Goal: Navigation & Orientation: Find specific page/section

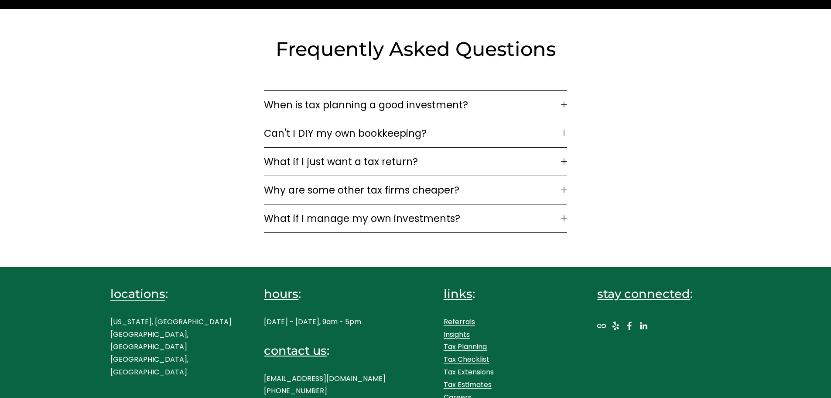
scroll to position [2377, 0]
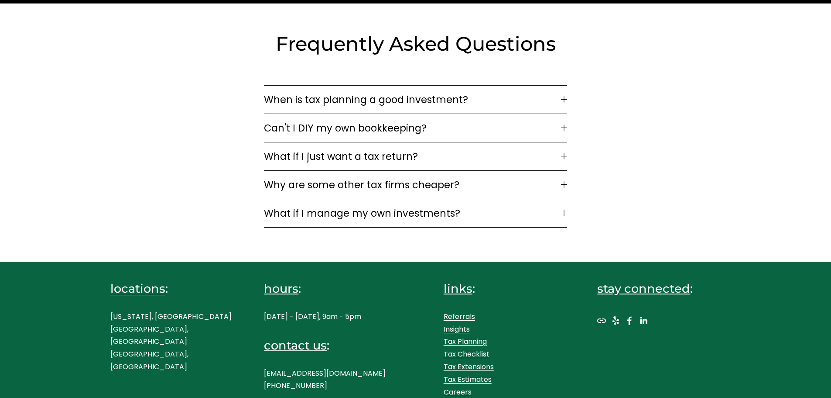
click at [467, 149] on span "What if I just want a tax return?" at bounding box center [412, 156] width 297 height 15
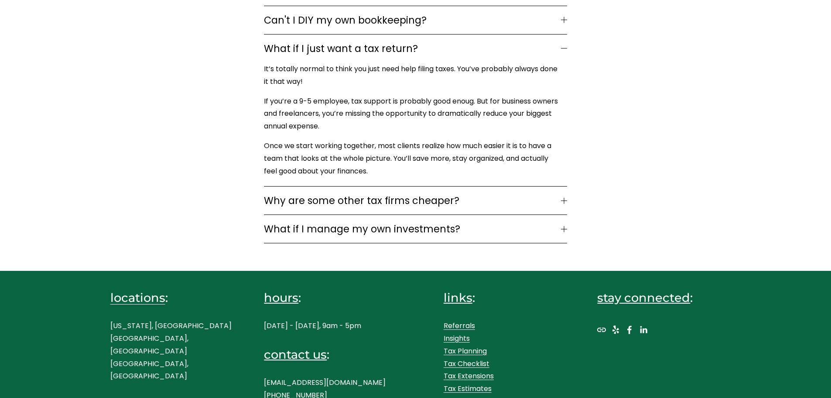
scroll to position [2494, 0]
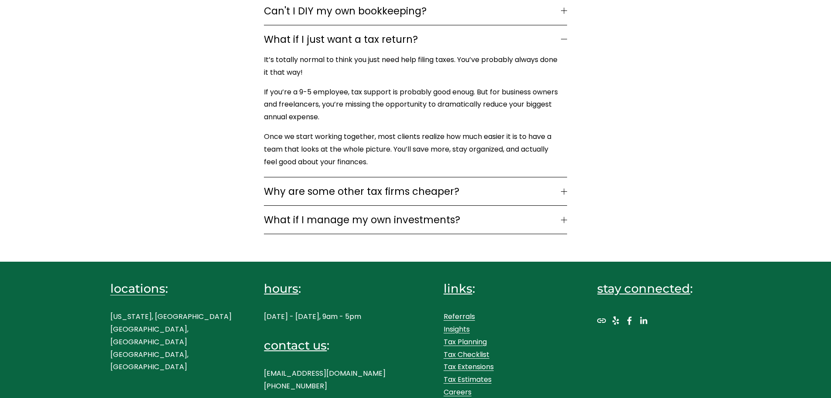
click at [480, 349] on link "Tax Checklist" at bounding box center [467, 354] width 46 height 13
click at [460, 388] on link "Careers" at bounding box center [458, 392] width 28 height 13
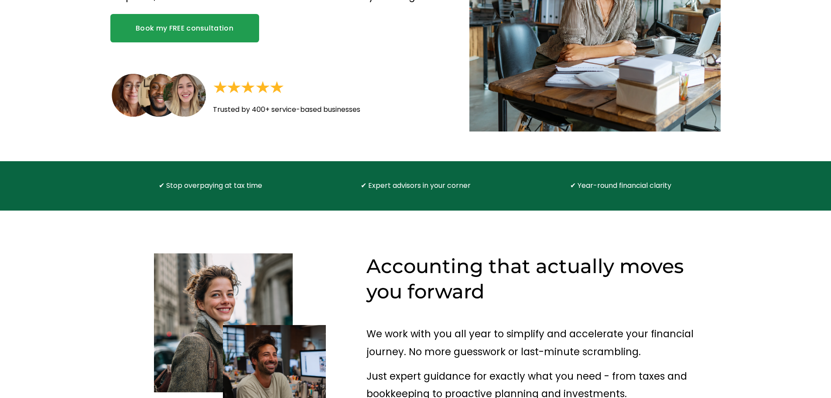
scroll to position [0, 0]
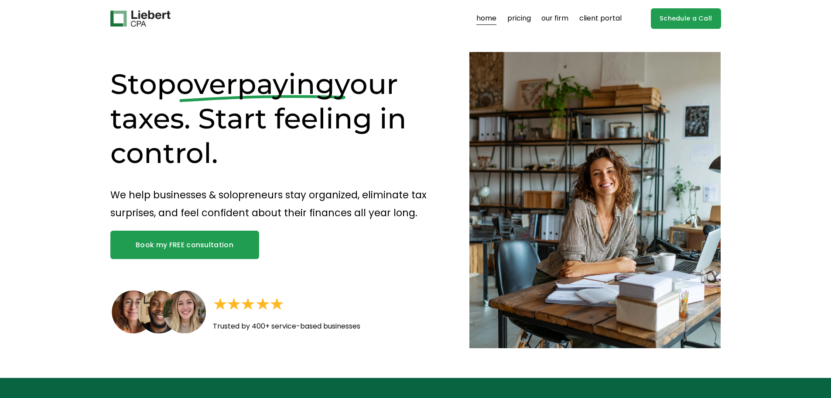
click at [559, 18] on link "our firm" at bounding box center [555, 19] width 27 height 14
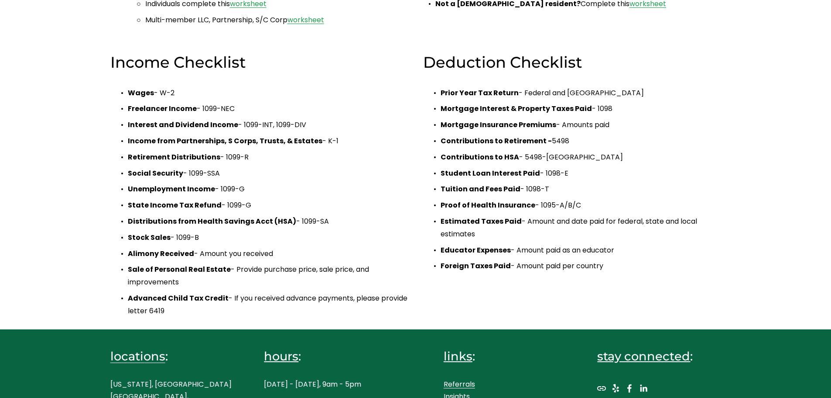
scroll to position [341, 0]
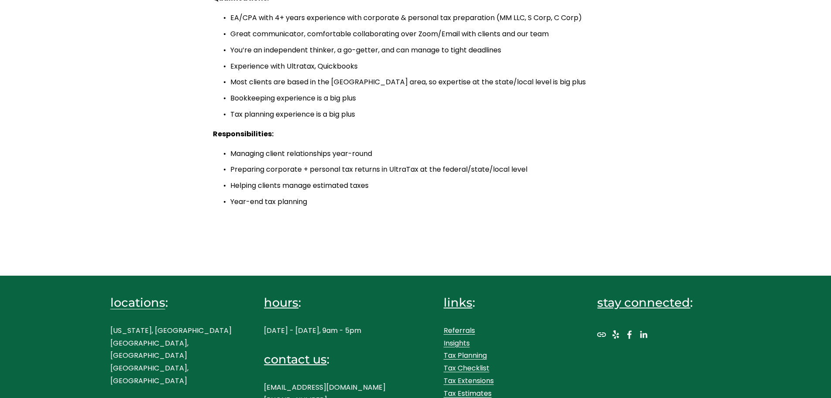
scroll to position [386, 0]
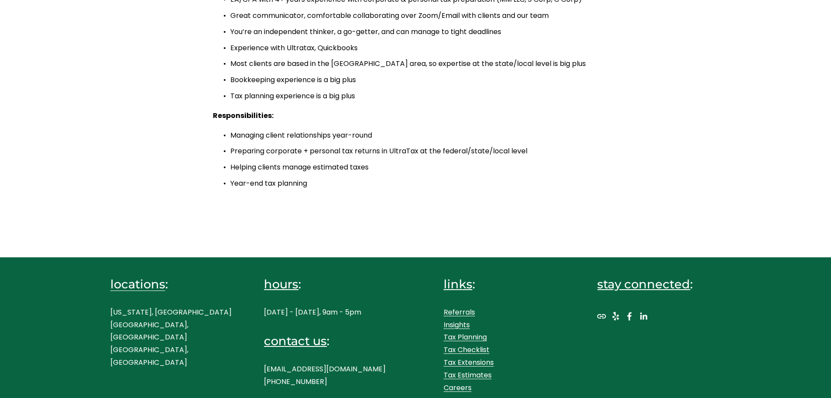
click at [151, 285] on link "locations" at bounding box center [137, 284] width 55 height 16
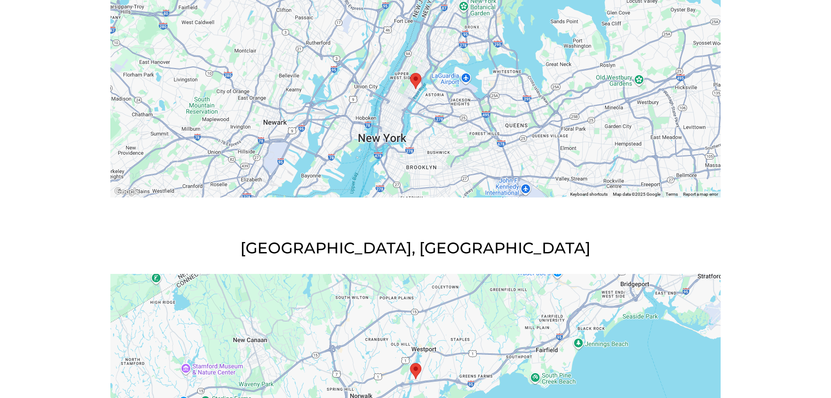
scroll to position [305, 0]
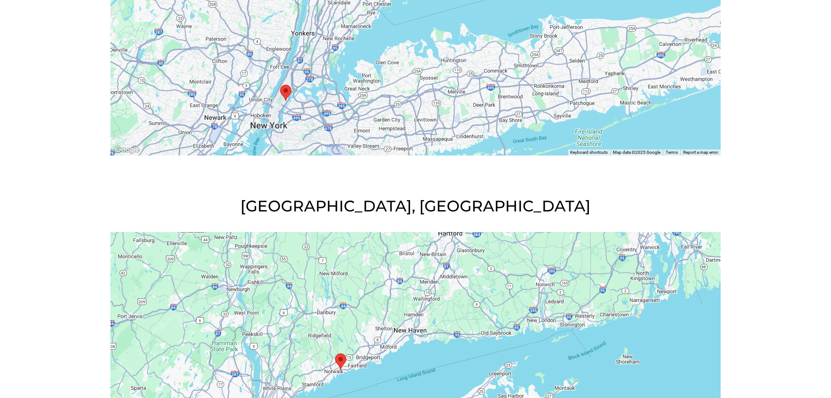
drag, startPoint x: 566, startPoint y: 316, endPoint x: 421, endPoint y: 354, distance: 149.8
click at [421, 354] on div at bounding box center [415, 337] width 611 height 210
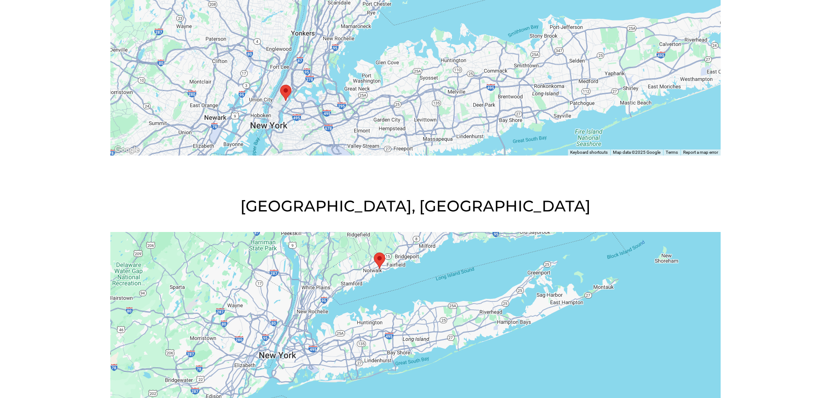
drag, startPoint x: 429, startPoint y: 360, endPoint x: 468, endPoint y: 258, distance: 108.8
click at [468, 258] on div at bounding box center [415, 337] width 611 height 210
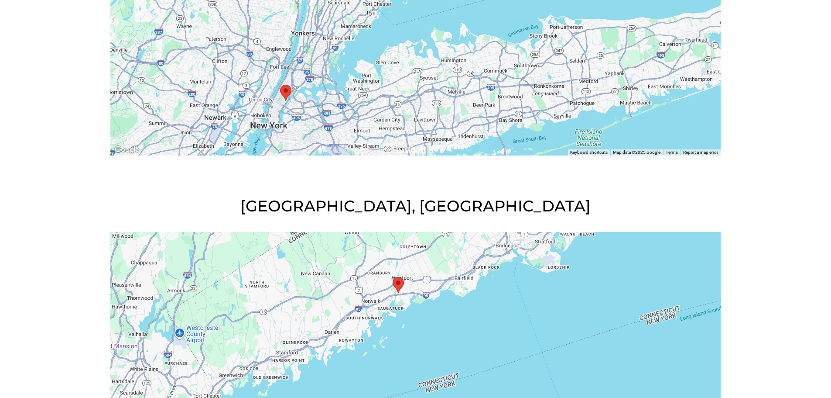
drag, startPoint x: 366, startPoint y: 265, endPoint x: 432, endPoint y: 351, distance: 108.1
click at [432, 351] on div at bounding box center [415, 337] width 611 height 210
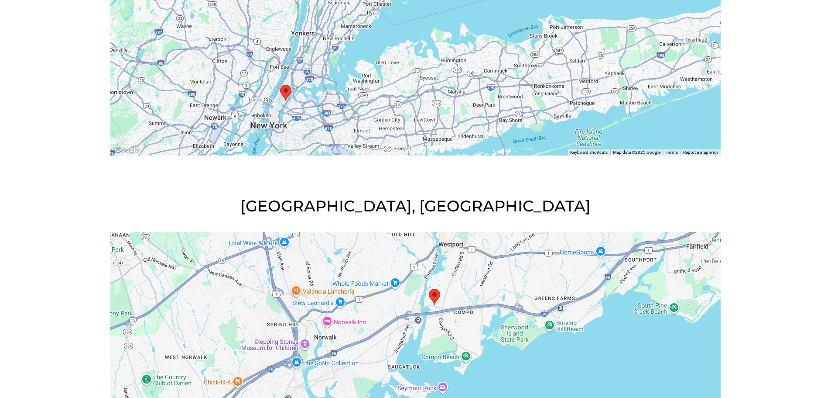
drag, startPoint x: 446, startPoint y: 299, endPoint x: 435, endPoint y: 347, distance: 48.4
click at [435, 346] on div at bounding box center [415, 337] width 611 height 210
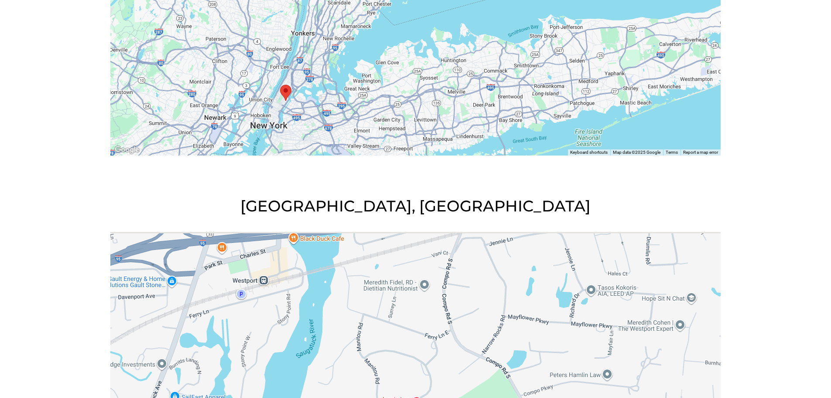
drag, startPoint x: 427, startPoint y: 287, endPoint x: 453, endPoint y: 402, distance: 118.1
click at [453, 397] on html "0 Skip to Content" at bounding box center [415, 300] width 831 height 1211
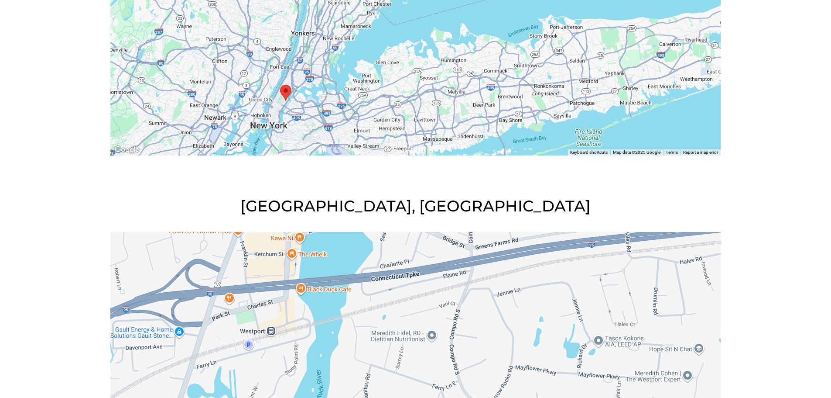
drag, startPoint x: 429, startPoint y: 297, endPoint x: 462, endPoint y: 381, distance: 90.4
click at [462, 381] on div at bounding box center [415, 337] width 611 height 210
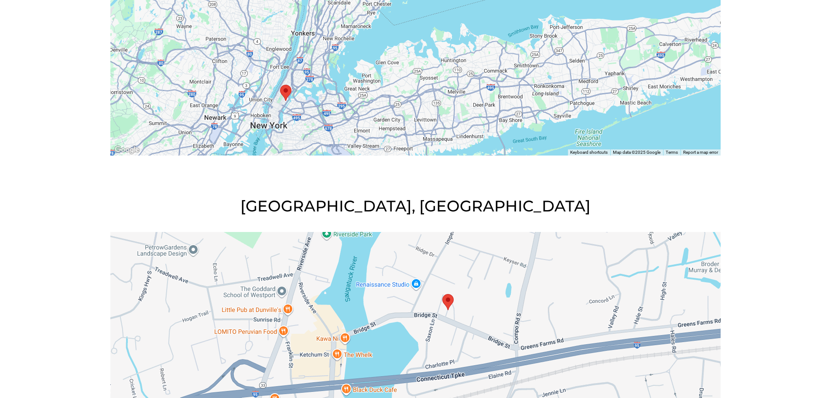
drag, startPoint x: 460, startPoint y: 282, endPoint x: 477, endPoint y: 330, distance: 50.6
click at [477, 330] on div at bounding box center [415, 337] width 611 height 210
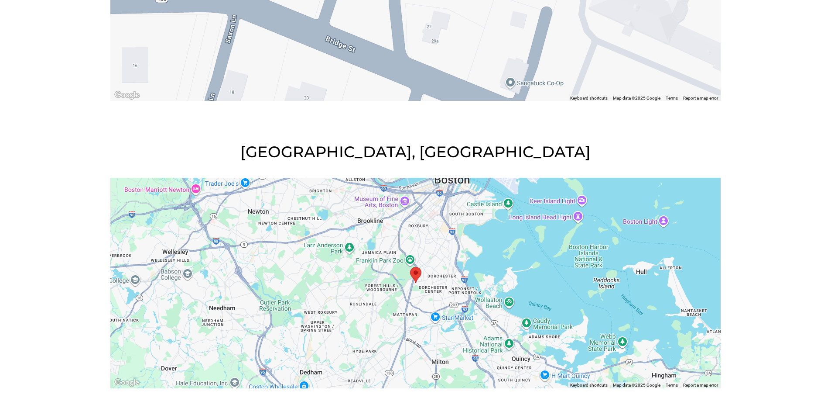
scroll to position [742, 0]
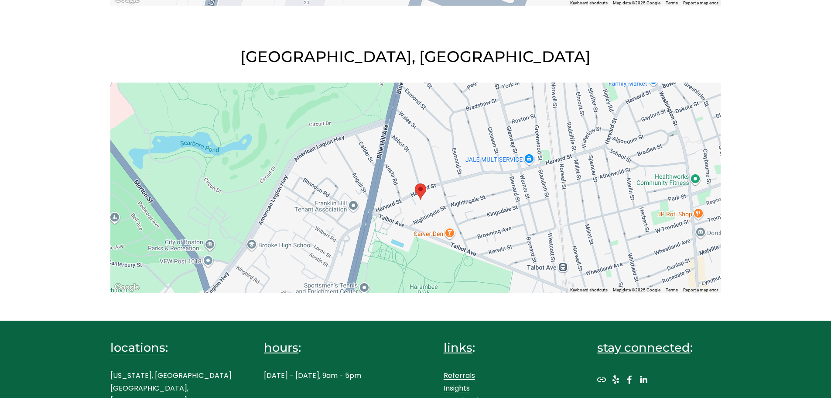
drag, startPoint x: 416, startPoint y: 192, endPoint x: 467, endPoint y: 216, distance: 56.4
click at [467, 216] on div at bounding box center [415, 187] width 611 height 210
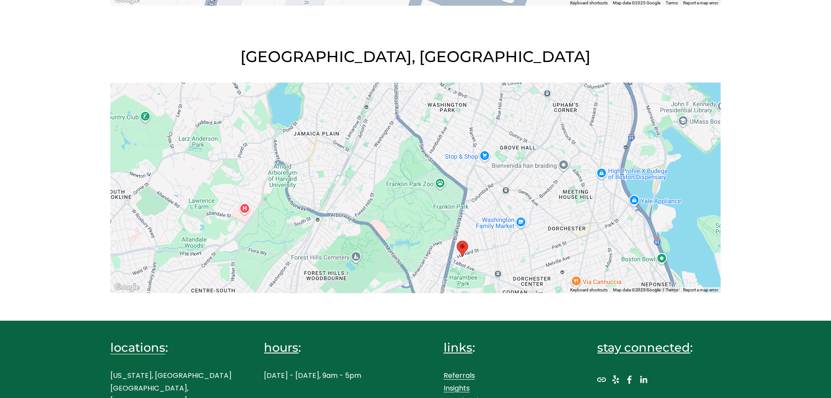
drag, startPoint x: 486, startPoint y: 195, endPoint x: 506, endPoint y: 240, distance: 49.4
click at [506, 240] on div at bounding box center [415, 187] width 611 height 210
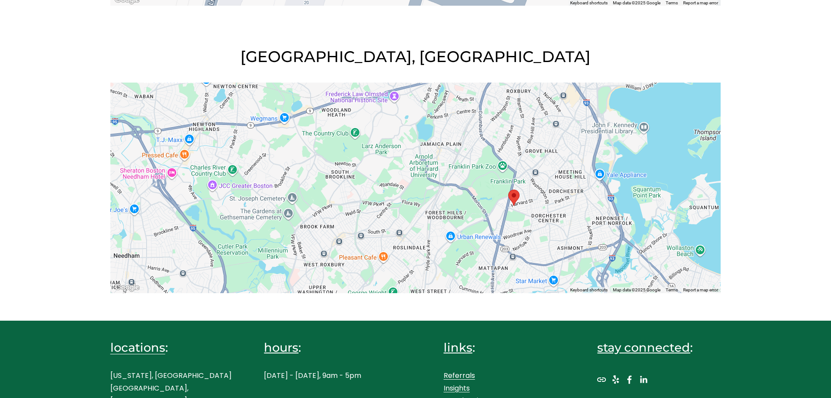
drag, startPoint x: 509, startPoint y: 219, endPoint x: 539, endPoint y: 173, distance: 54.6
click at [539, 173] on div at bounding box center [415, 187] width 611 height 210
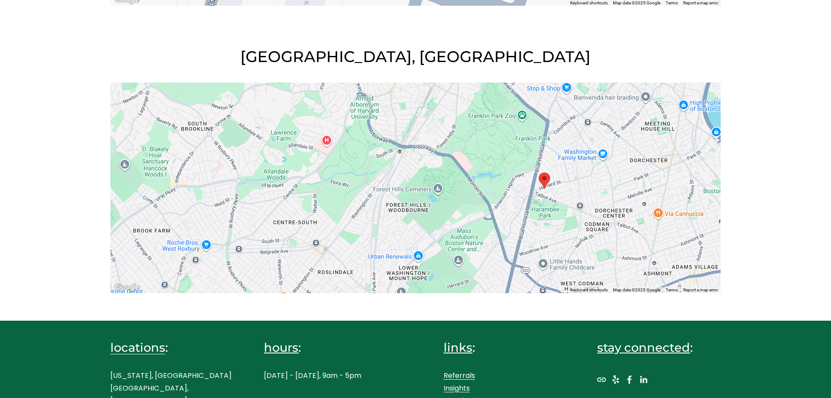
drag, startPoint x: 519, startPoint y: 217, endPoint x: 568, endPoint y: 198, distance: 52.9
click at [568, 198] on div at bounding box center [415, 187] width 611 height 210
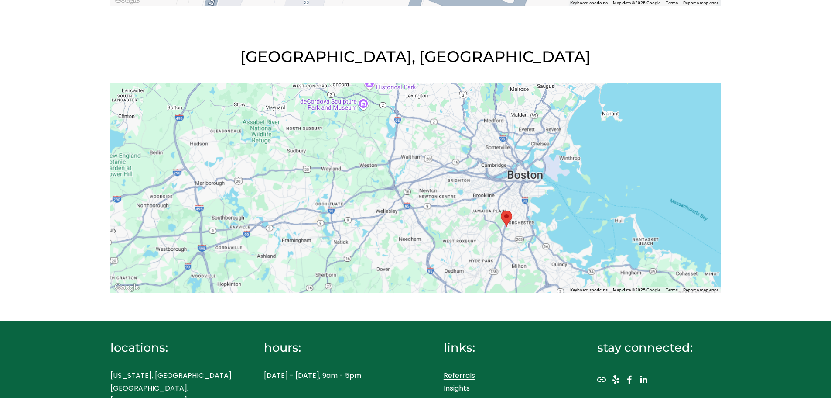
drag, startPoint x: 508, startPoint y: 168, endPoint x: 492, endPoint y: 231, distance: 64.8
click at [492, 231] on div at bounding box center [415, 187] width 611 height 210
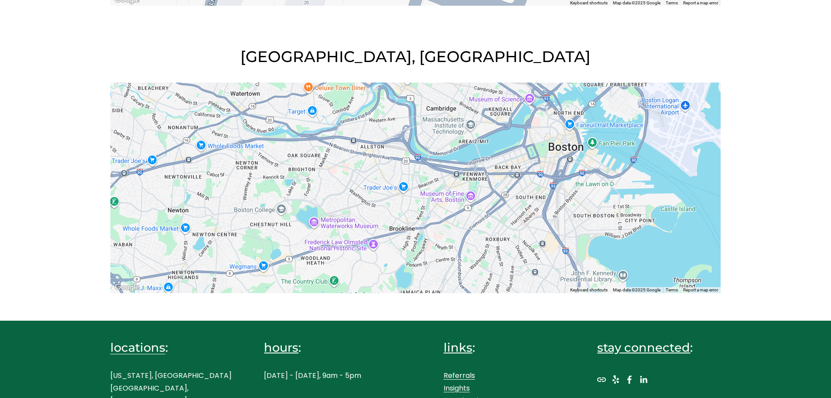
drag, startPoint x: 392, startPoint y: 253, endPoint x: 402, endPoint y: 199, distance: 55.1
click at [402, 199] on div at bounding box center [415, 187] width 611 height 210
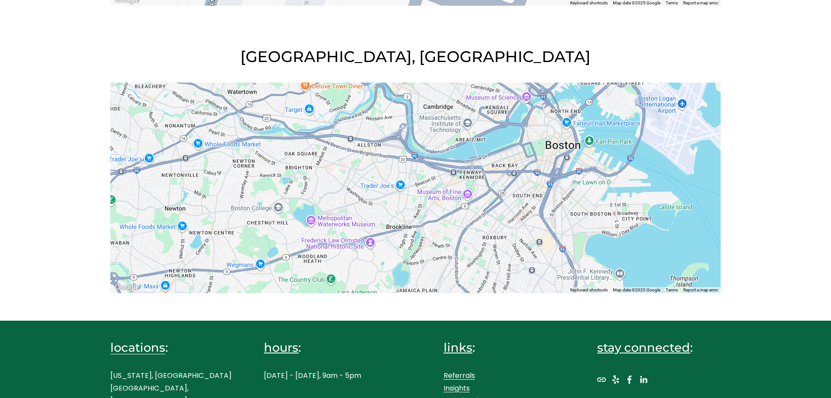
drag, startPoint x: 293, startPoint y: 223, endPoint x: 312, endPoint y: 227, distance: 19.2
click at [312, 227] on div at bounding box center [415, 187] width 611 height 210
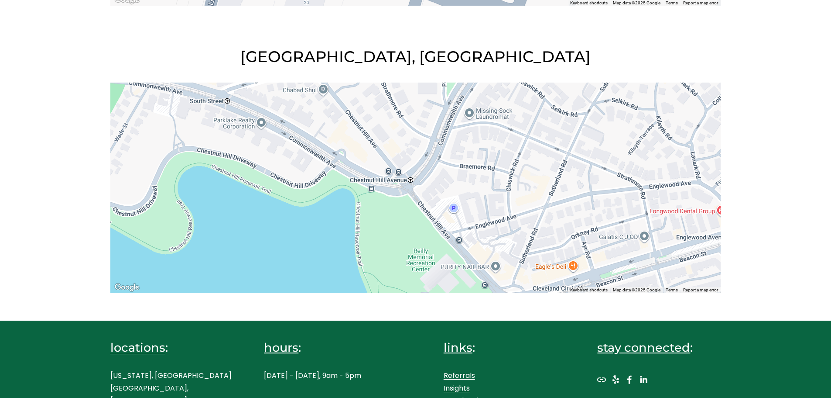
drag, startPoint x: 396, startPoint y: 164, endPoint x: 388, endPoint y: 194, distance: 30.8
click at [389, 194] on div at bounding box center [415, 187] width 611 height 210
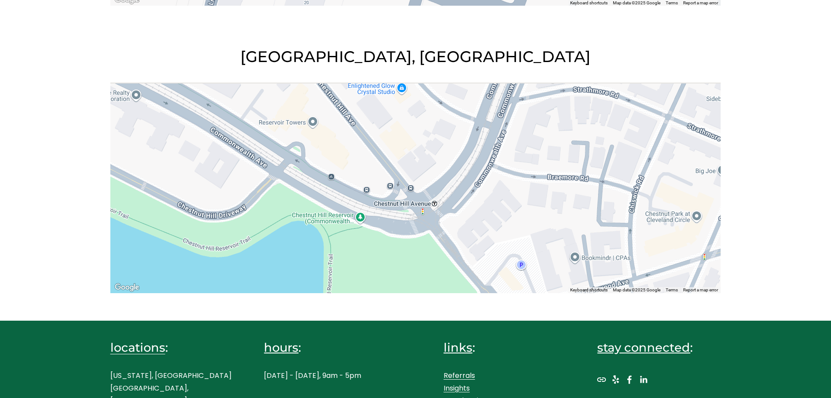
drag, startPoint x: 356, startPoint y: 155, endPoint x: 378, endPoint y: 201, distance: 50.5
click at [378, 201] on div at bounding box center [415, 187] width 611 height 210
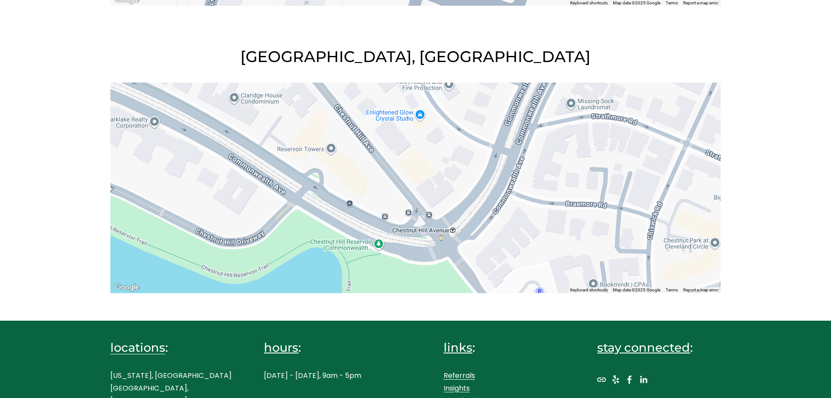
click at [332, 148] on div at bounding box center [415, 187] width 611 height 210
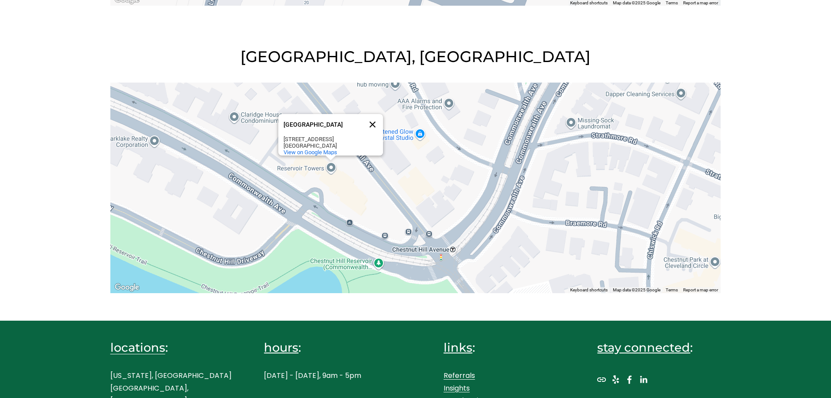
click at [374, 121] on button "Close" at bounding box center [372, 124] width 21 height 21
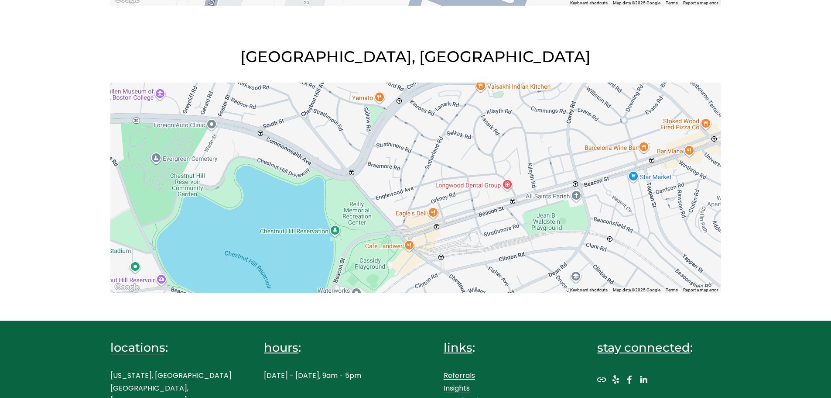
drag, startPoint x: 454, startPoint y: 257, endPoint x: 470, endPoint y: 202, distance: 57.5
click at [464, 206] on div at bounding box center [415, 187] width 611 height 210
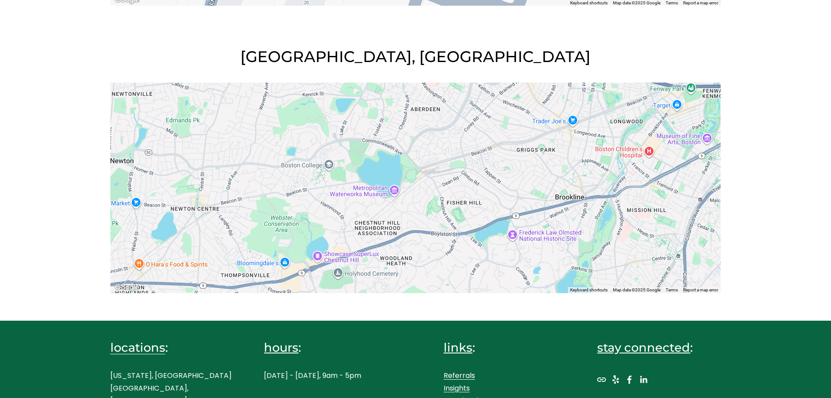
drag, startPoint x: 295, startPoint y: 182, endPoint x: 415, endPoint y: 150, distance: 123.6
click at [415, 150] on div at bounding box center [415, 187] width 611 height 210
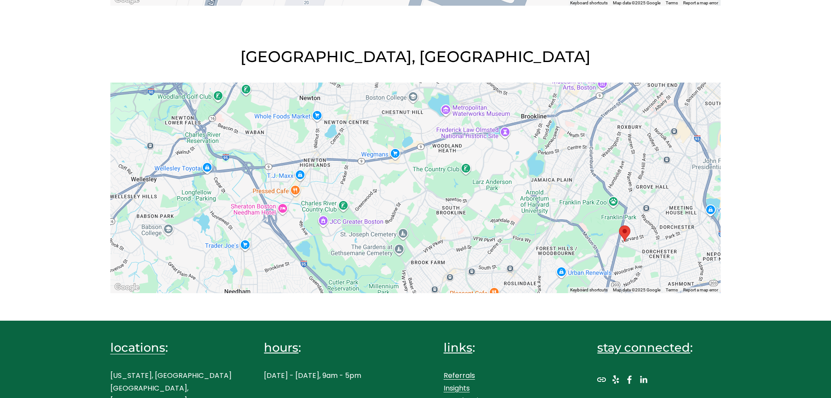
drag, startPoint x: 300, startPoint y: 222, endPoint x: 300, endPoint y: 201, distance: 20.9
click at [299, 200] on div at bounding box center [415, 187] width 611 height 210
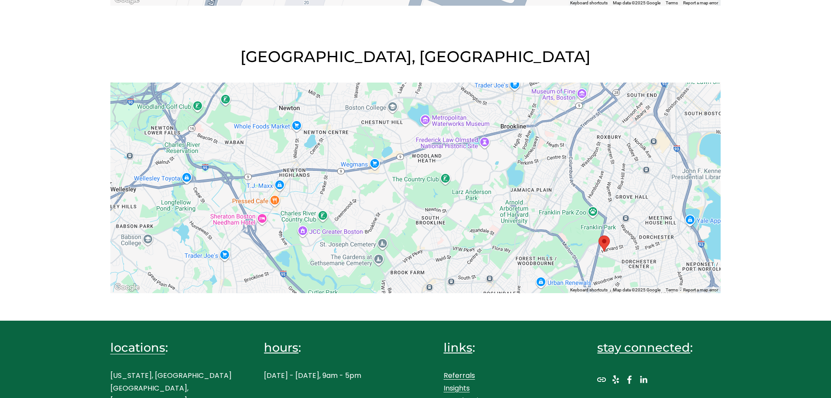
drag, startPoint x: 404, startPoint y: 188, endPoint x: 378, endPoint y: 199, distance: 28.7
click at [378, 199] on div at bounding box center [415, 187] width 611 height 210
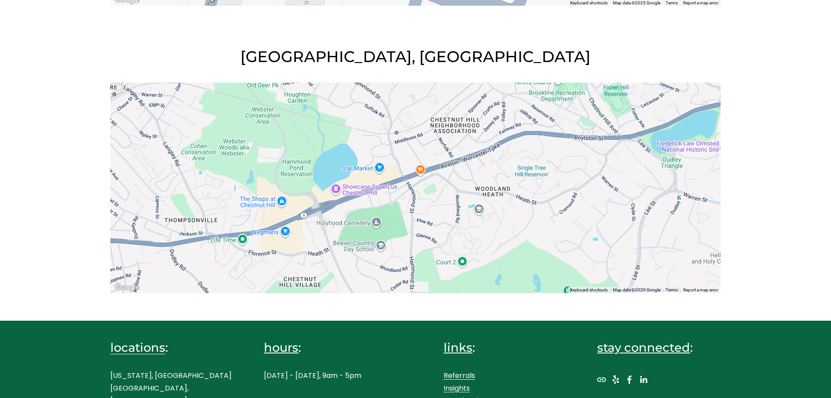
drag, startPoint x: 361, startPoint y: 133, endPoint x: 307, endPoint y: 240, distance: 120.0
click at [305, 242] on div at bounding box center [415, 187] width 611 height 210
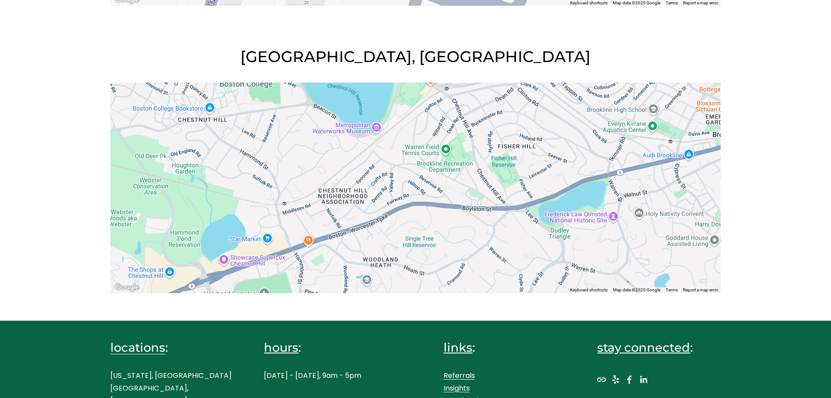
drag, startPoint x: 509, startPoint y: 194, endPoint x: 402, endPoint y: 266, distance: 128.8
click at [402, 266] on div at bounding box center [415, 187] width 611 height 210
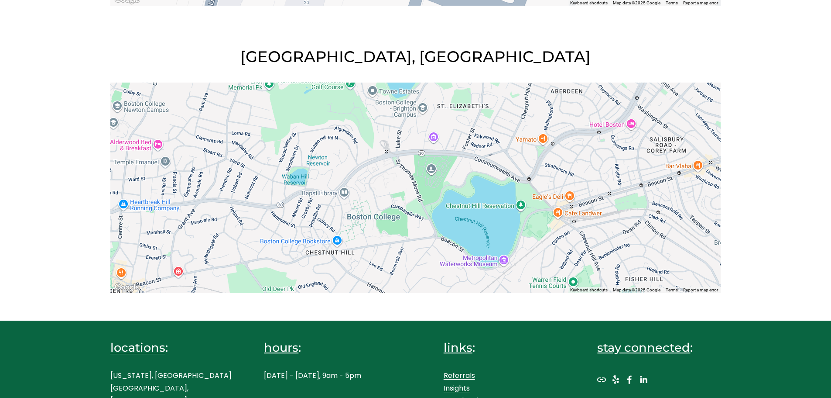
drag, startPoint x: 369, startPoint y: 135, endPoint x: 498, endPoint y: 269, distance: 185.5
click at [498, 269] on div at bounding box center [415, 187] width 611 height 210
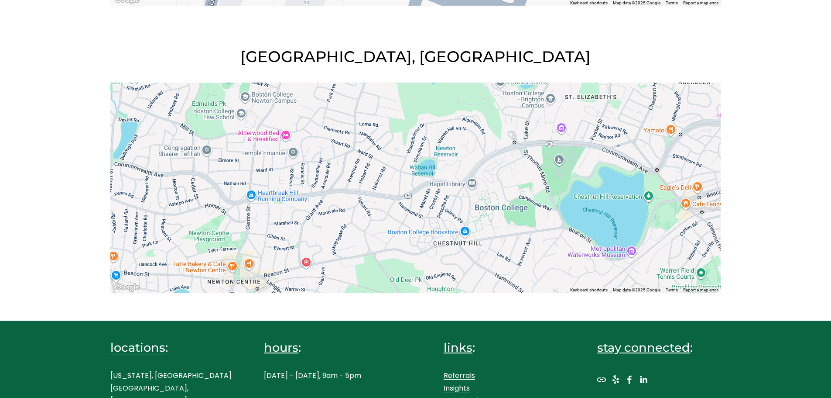
drag, startPoint x: 428, startPoint y: 227, endPoint x: 535, endPoint y: 208, distance: 108.6
click at [535, 208] on div at bounding box center [415, 187] width 611 height 210
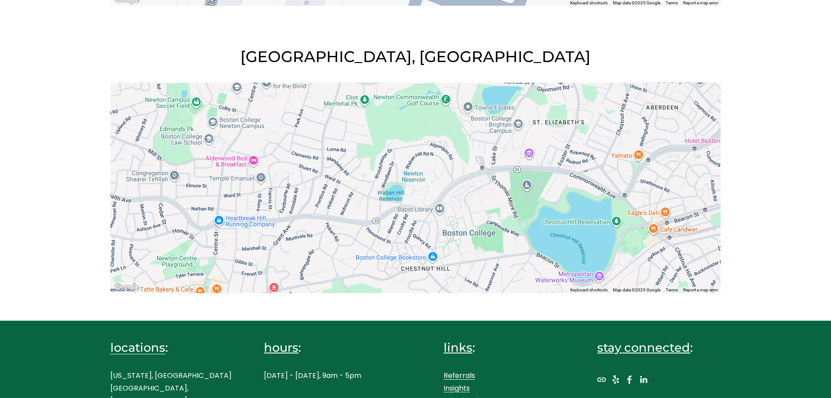
drag, startPoint x: 559, startPoint y: 165, endPoint x: 498, endPoint y: 208, distance: 74.6
click at [498, 208] on div at bounding box center [415, 187] width 611 height 210
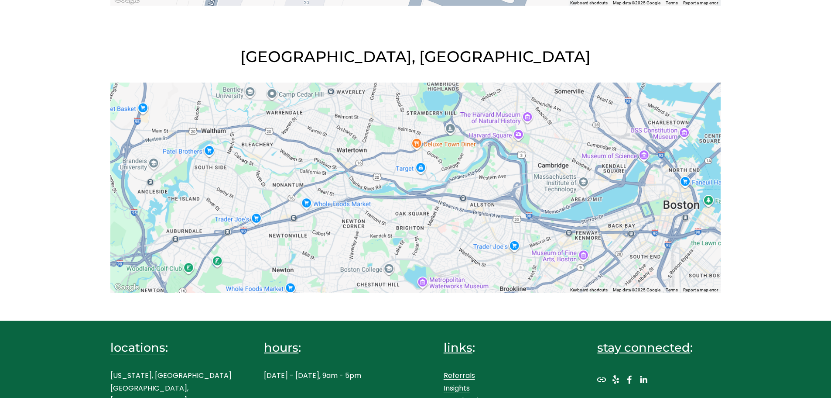
drag, startPoint x: 702, startPoint y: 176, endPoint x: 528, endPoint y: 250, distance: 188.3
click at [531, 250] on div at bounding box center [415, 187] width 611 height 210
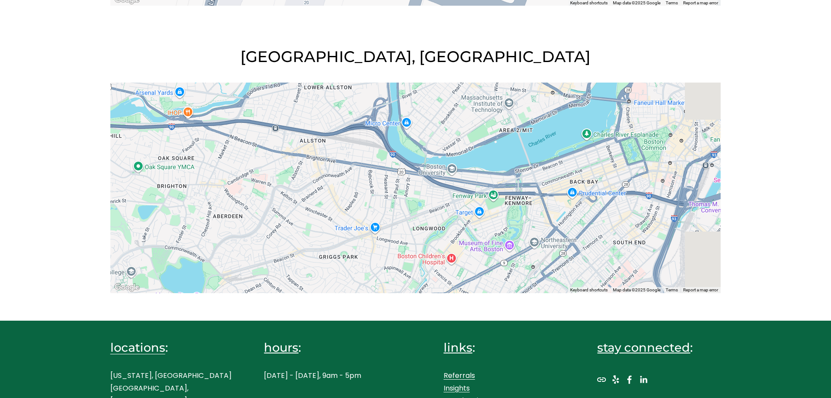
drag, startPoint x: 632, startPoint y: 230, endPoint x: 498, endPoint y: 158, distance: 152.3
click at [500, 158] on div at bounding box center [415, 187] width 611 height 210
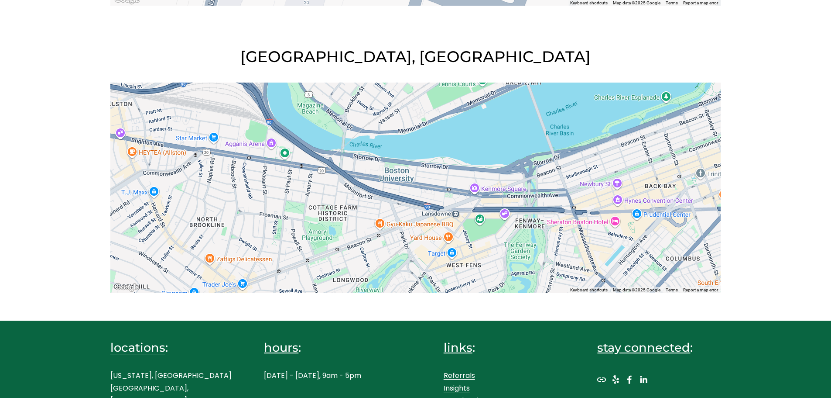
drag, startPoint x: 483, startPoint y: 120, endPoint x: 603, endPoint y: 168, distance: 129.3
click at [604, 168] on div at bounding box center [415, 187] width 611 height 210
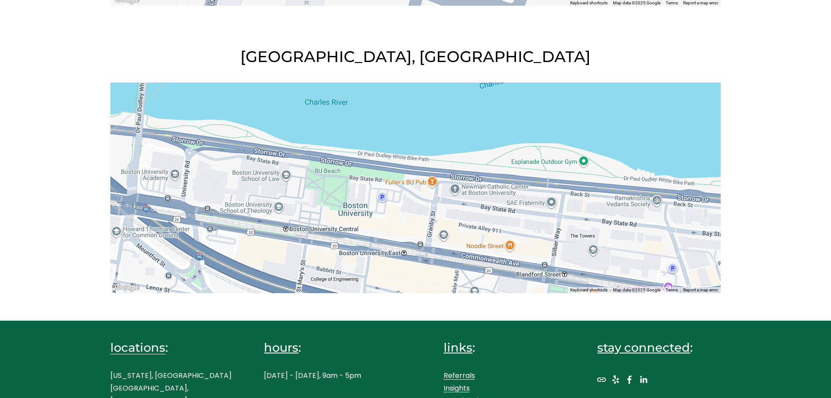
drag, startPoint x: 333, startPoint y: 145, endPoint x: 407, endPoint y: 236, distance: 116.7
click at [407, 236] on div at bounding box center [415, 187] width 611 height 210
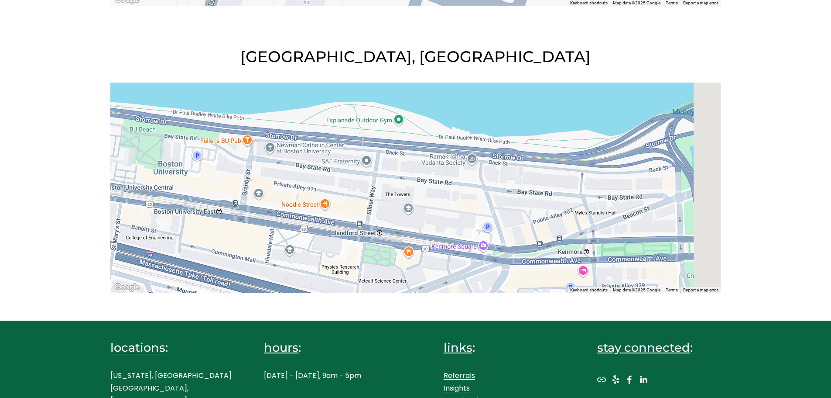
drag, startPoint x: 531, startPoint y: 234, endPoint x: 323, endPoint y: 181, distance: 214.9
click at [323, 181] on div at bounding box center [415, 187] width 611 height 210
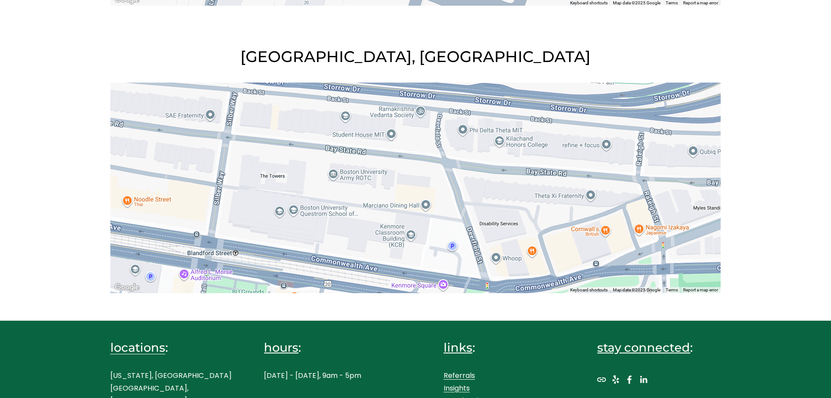
drag, startPoint x: 307, startPoint y: 179, endPoint x: 339, endPoint y: 197, distance: 36.4
click at [339, 197] on div at bounding box center [415, 187] width 611 height 210
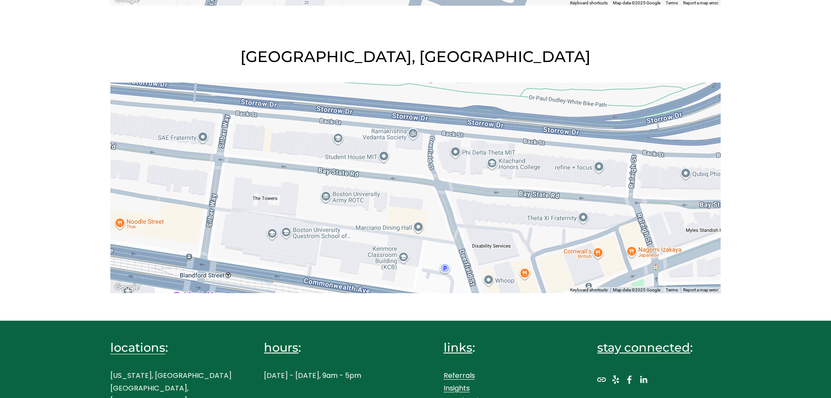
drag, startPoint x: 291, startPoint y: 182, endPoint x: 288, endPoint y: 198, distance: 15.9
click at [282, 204] on div at bounding box center [415, 187] width 611 height 210
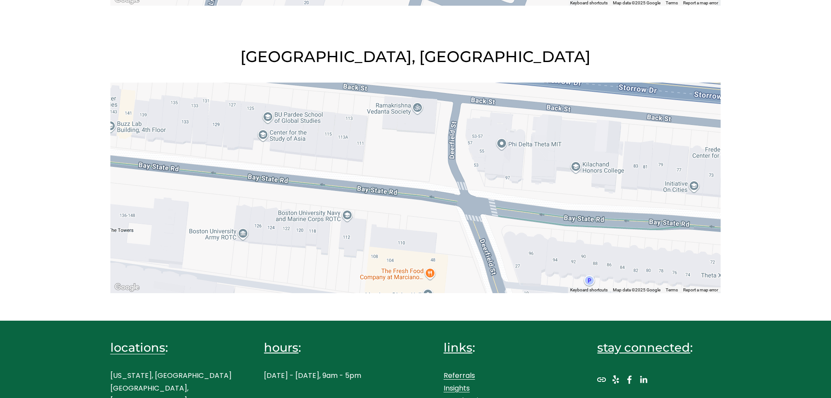
drag, startPoint x: 482, startPoint y: 129, endPoint x: 511, endPoint y: 144, distance: 32.8
click at [511, 144] on div at bounding box center [415, 187] width 611 height 210
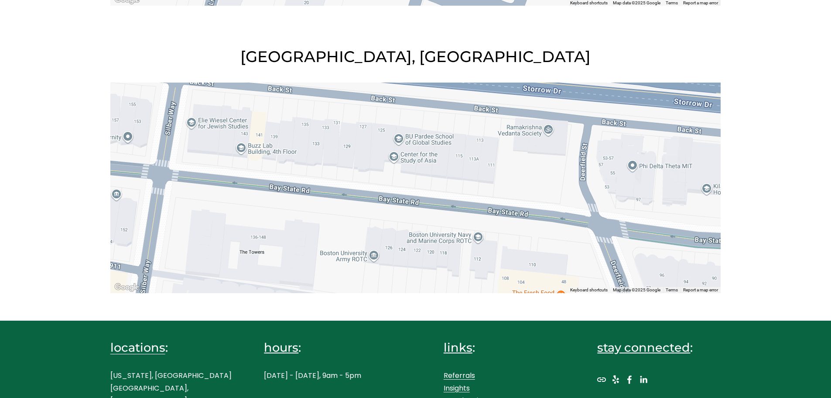
drag, startPoint x: 317, startPoint y: 181, endPoint x: 434, endPoint y: 201, distance: 118.7
click at [434, 201] on div at bounding box center [415, 187] width 611 height 210
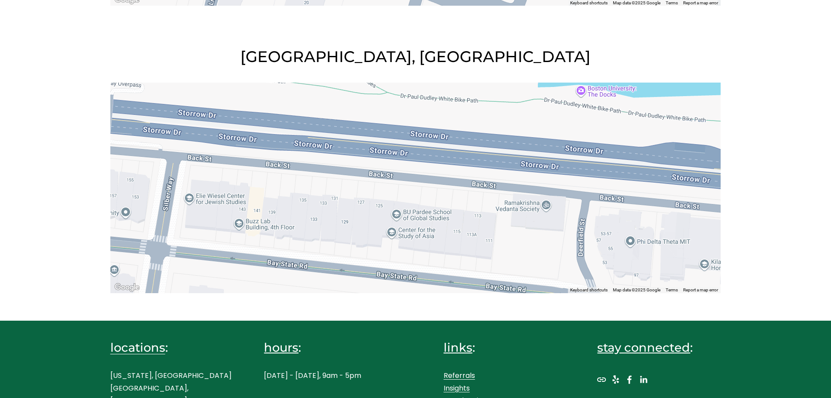
drag, startPoint x: 350, startPoint y: 173, endPoint x: 342, endPoint y: 253, distance: 80.3
click at [342, 253] on div at bounding box center [415, 187] width 611 height 210
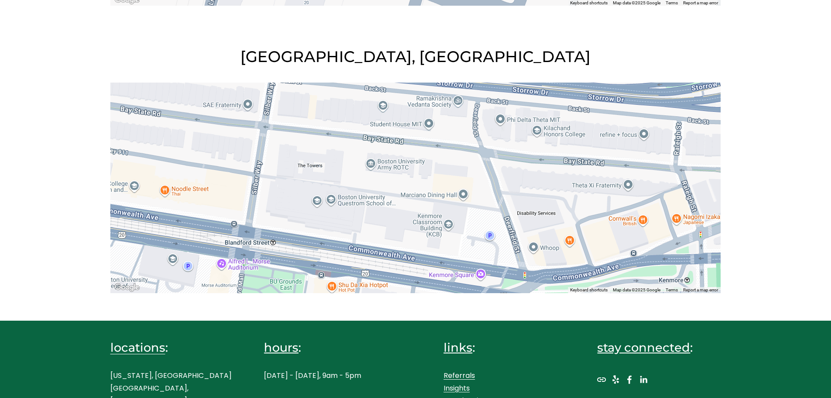
drag, startPoint x: 353, startPoint y: 213, endPoint x: 366, endPoint y: 131, distance: 83.0
click at [366, 131] on div at bounding box center [415, 187] width 611 height 210
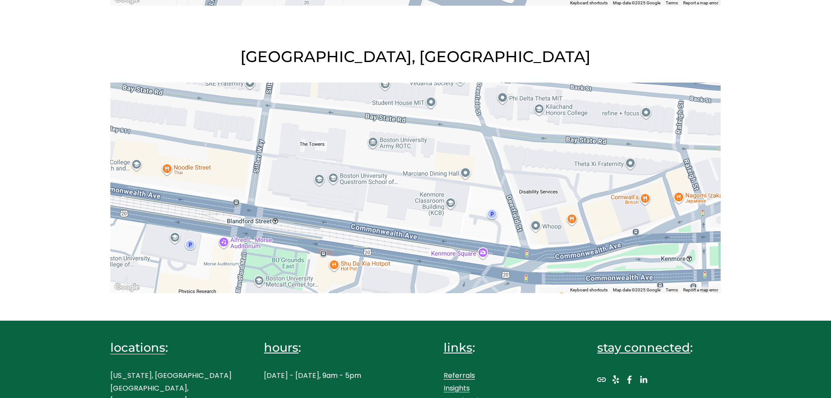
drag, startPoint x: 363, startPoint y: 188, endPoint x: 365, endPoint y: 165, distance: 22.8
click at [365, 165] on div at bounding box center [415, 187] width 611 height 210
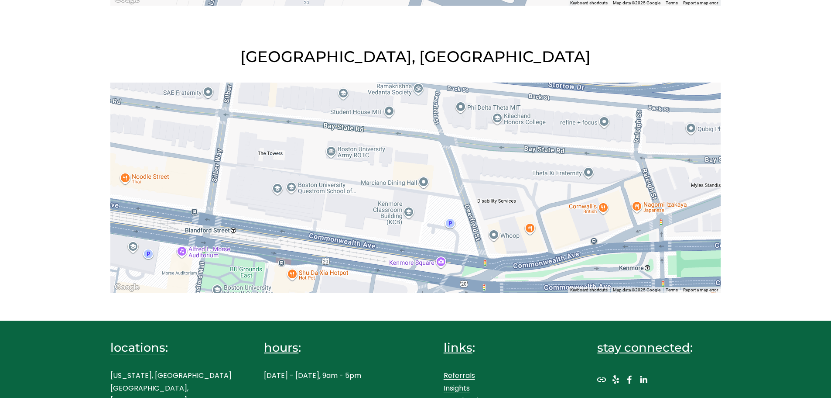
drag, startPoint x: 387, startPoint y: 194, endPoint x: 532, endPoint y: 204, distance: 144.8
click at [546, 208] on div at bounding box center [415, 187] width 611 height 210
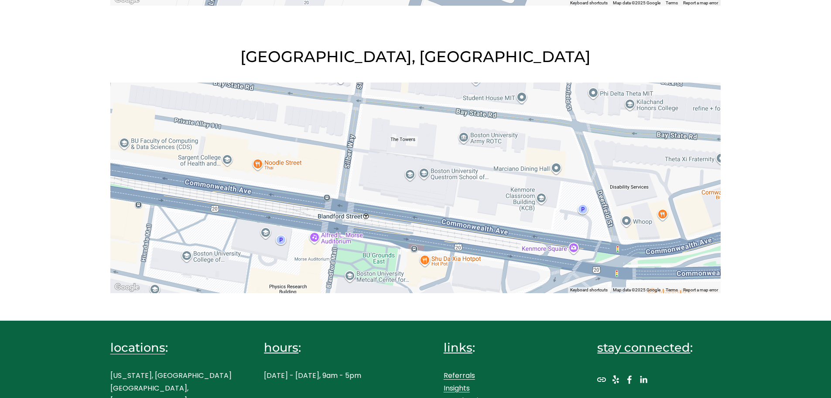
drag, startPoint x: 277, startPoint y: 175, endPoint x: 402, endPoint y: 161, distance: 126.0
click at [402, 161] on div at bounding box center [415, 187] width 611 height 210
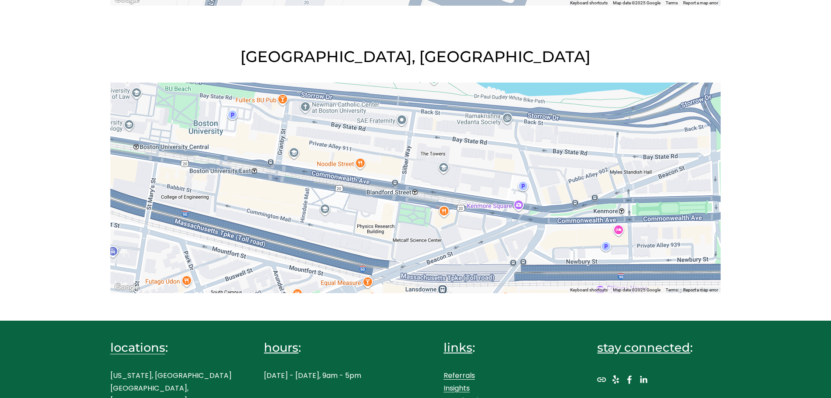
drag, startPoint x: 316, startPoint y: 189, endPoint x: 347, endPoint y: 192, distance: 31.2
click at [347, 192] on div at bounding box center [415, 187] width 611 height 210
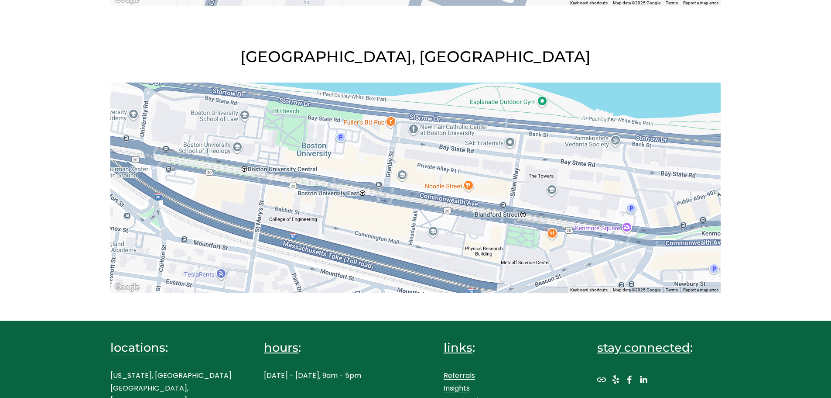
drag, startPoint x: 279, startPoint y: 176, endPoint x: 389, endPoint y: 199, distance: 112.7
click at [389, 199] on div at bounding box center [415, 187] width 611 height 210
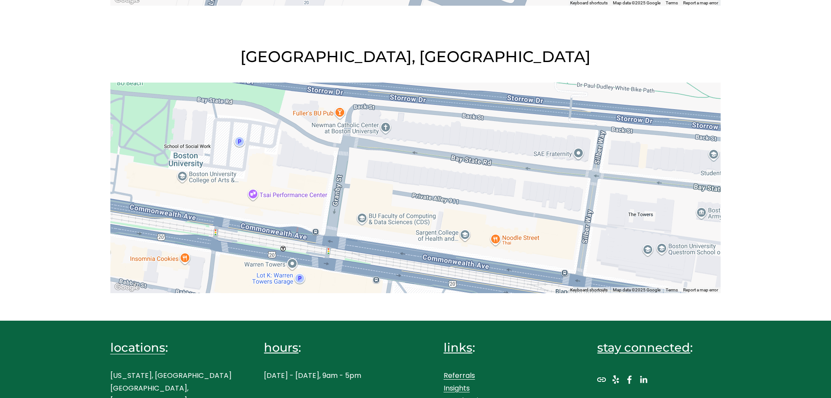
drag, startPoint x: 412, startPoint y: 192, endPoint x: 326, endPoint y: 254, distance: 105.3
click at [326, 254] on div at bounding box center [415, 187] width 611 height 210
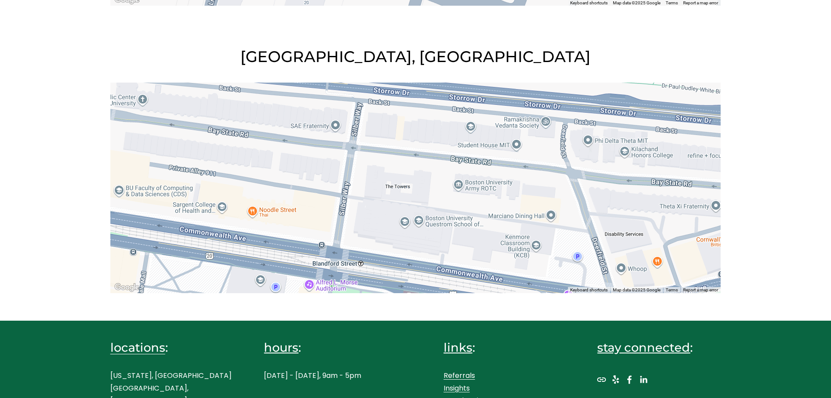
drag, startPoint x: 539, startPoint y: 208, endPoint x: 307, endPoint y: 170, distance: 235.7
click at [307, 170] on div at bounding box center [415, 187] width 611 height 210
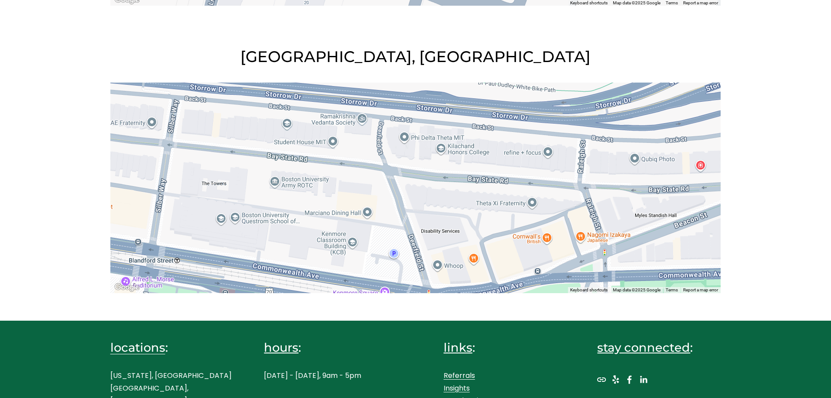
drag, startPoint x: 457, startPoint y: 198, endPoint x: 273, endPoint y: 194, distance: 184.2
click at [271, 194] on div at bounding box center [415, 187] width 611 height 210
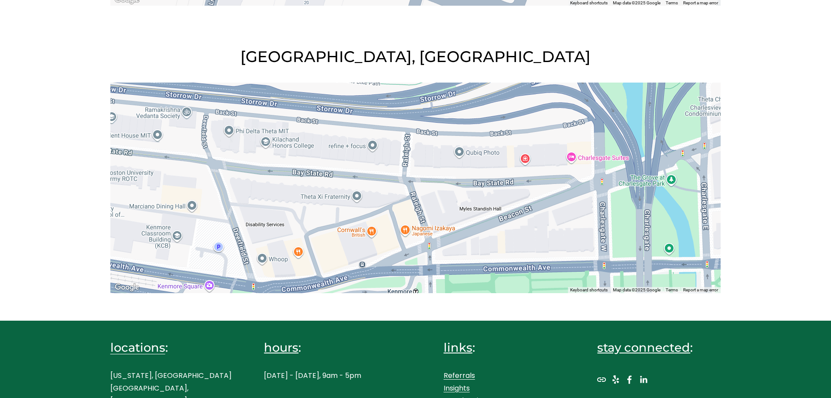
drag, startPoint x: 535, startPoint y: 196, endPoint x: 360, endPoint y: 190, distance: 175.1
click at [360, 190] on div at bounding box center [415, 187] width 611 height 210
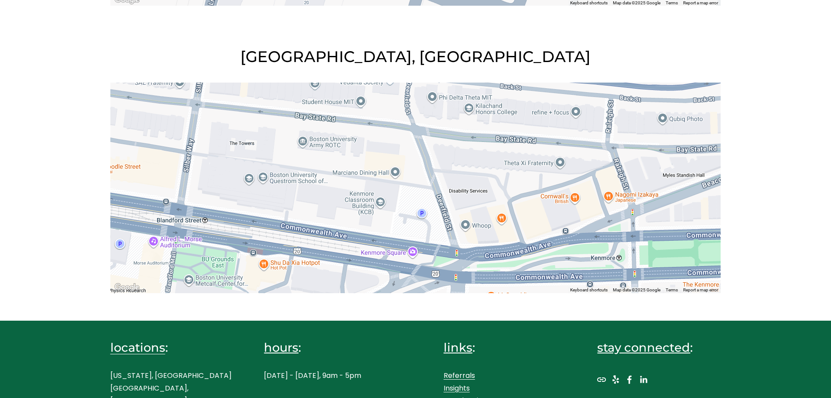
drag, startPoint x: 419, startPoint y: 205, endPoint x: 573, endPoint y: 170, distance: 158.0
click at [579, 172] on div at bounding box center [415, 187] width 611 height 210
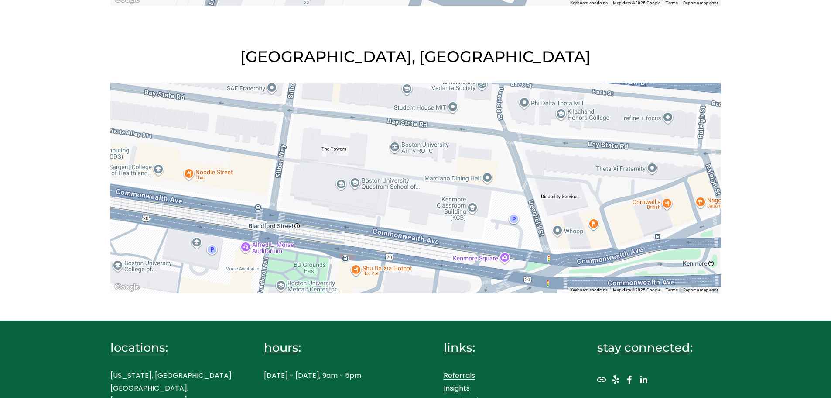
drag, startPoint x: 409, startPoint y: 172, endPoint x: 490, endPoint y: 178, distance: 81.0
click at [490, 178] on div at bounding box center [415, 187] width 611 height 210
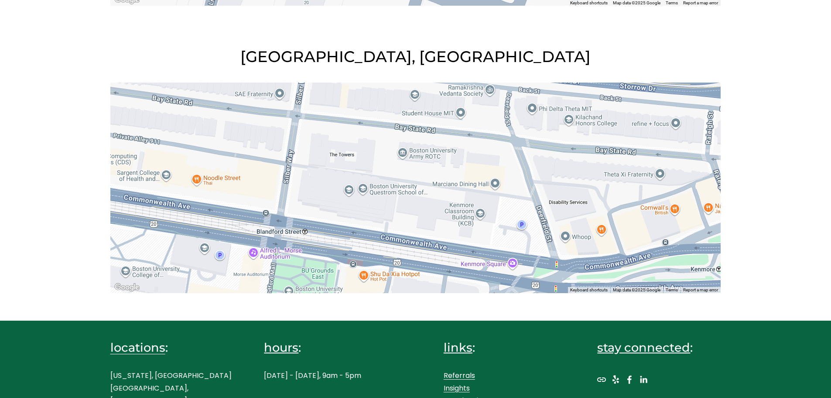
drag, startPoint x: 336, startPoint y: 148, endPoint x: 345, endPoint y: 154, distance: 10.9
click at [345, 154] on div at bounding box center [415, 187] width 611 height 210
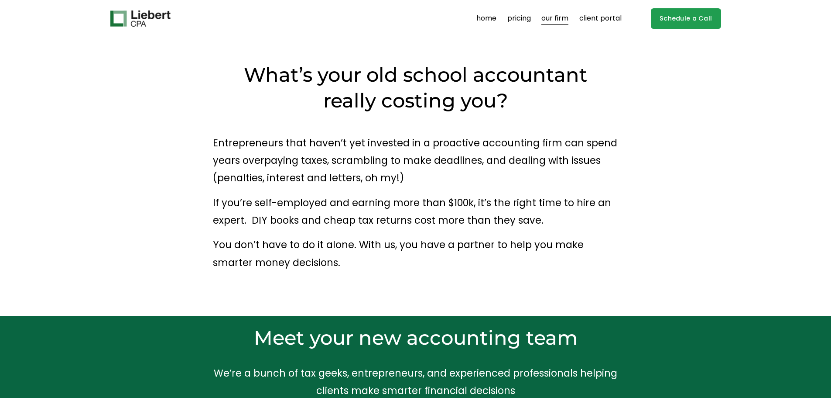
click at [606, 19] on link "client portal" at bounding box center [601, 19] width 42 height 14
